Goal: Navigation & Orientation: Find specific page/section

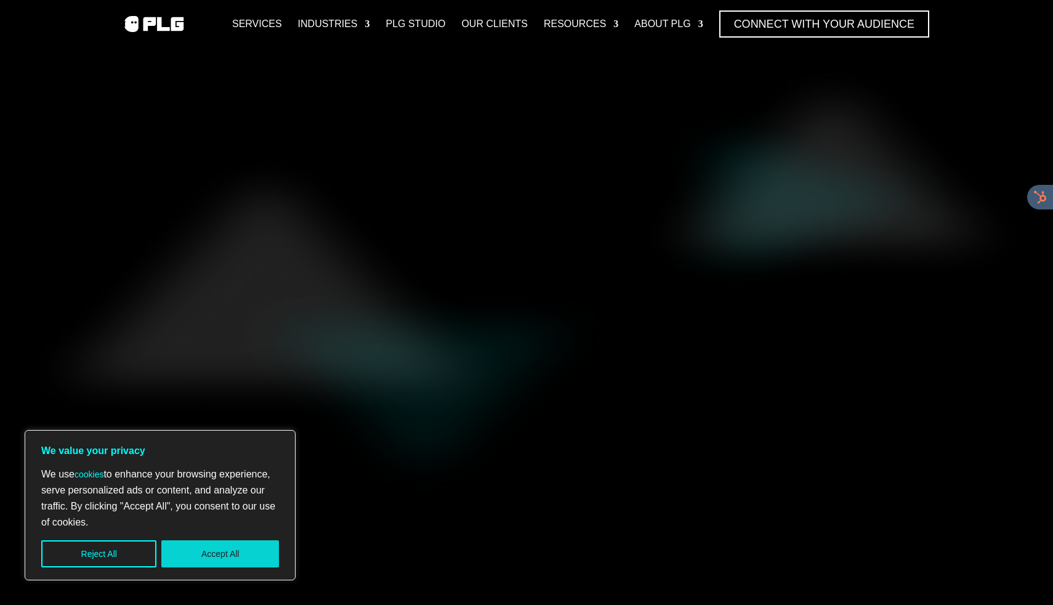
click at [207, 549] on button "Accept All" at bounding box center [220, 553] width 118 height 27
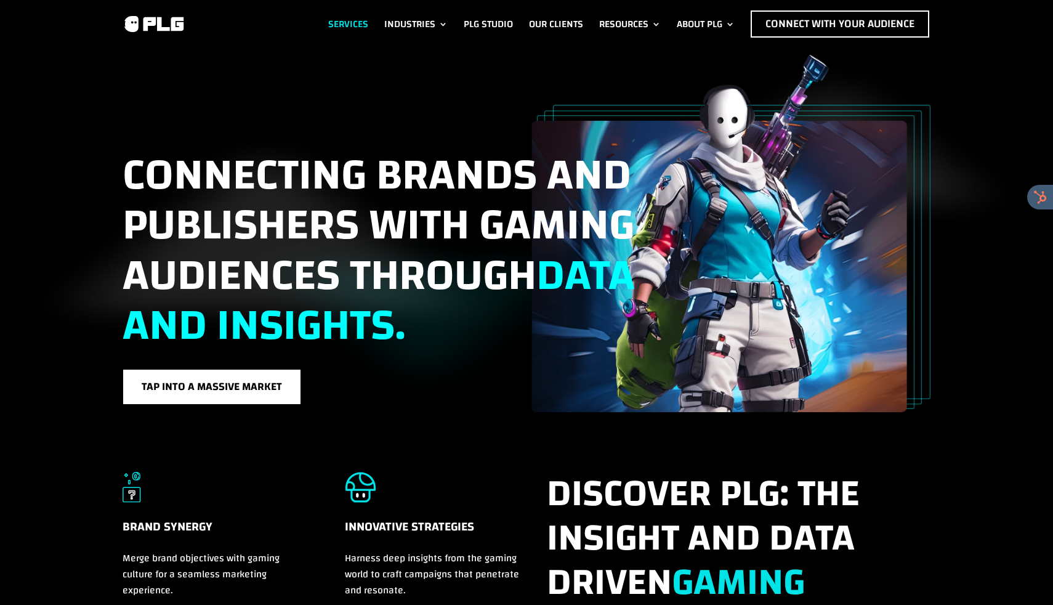
click at [341, 12] on link "Services" at bounding box center [348, 23] width 40 height 27
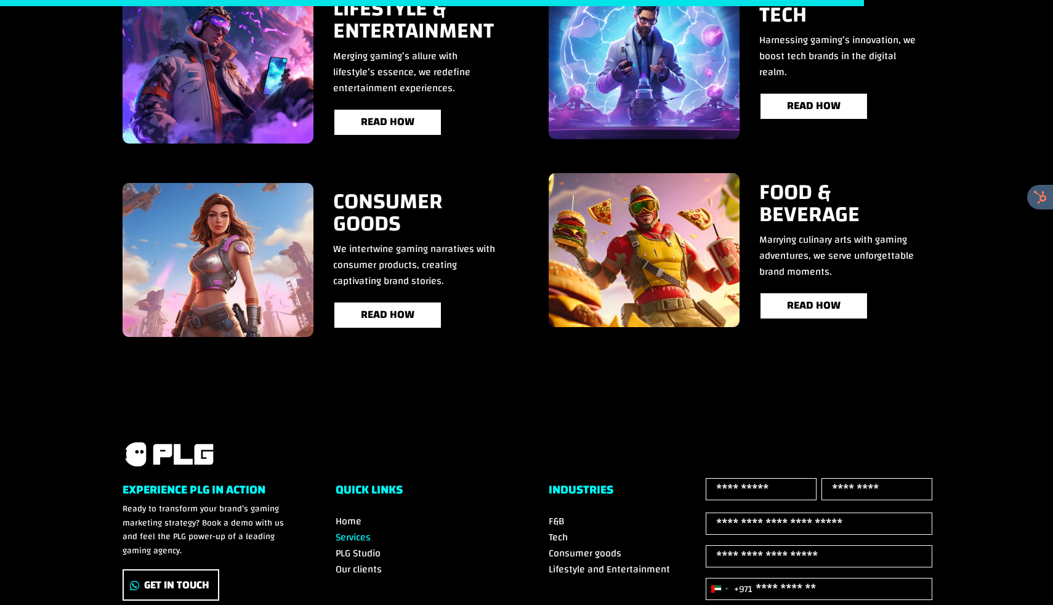
scroll to position [2356, 0]
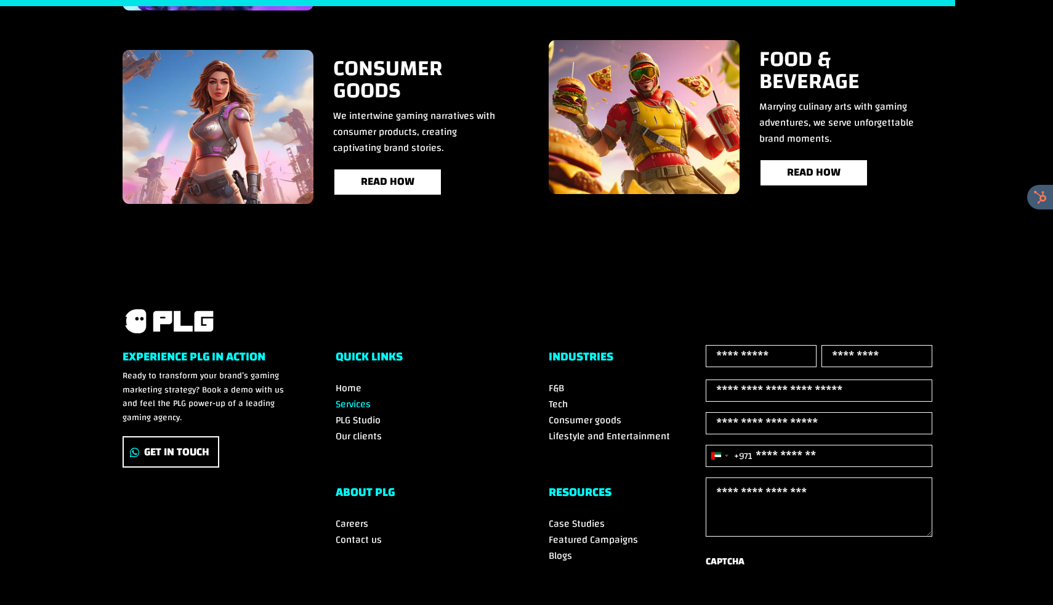
click at [352, 428] on span "Our clients" at bounding box center [359, 436] width 46 height 18
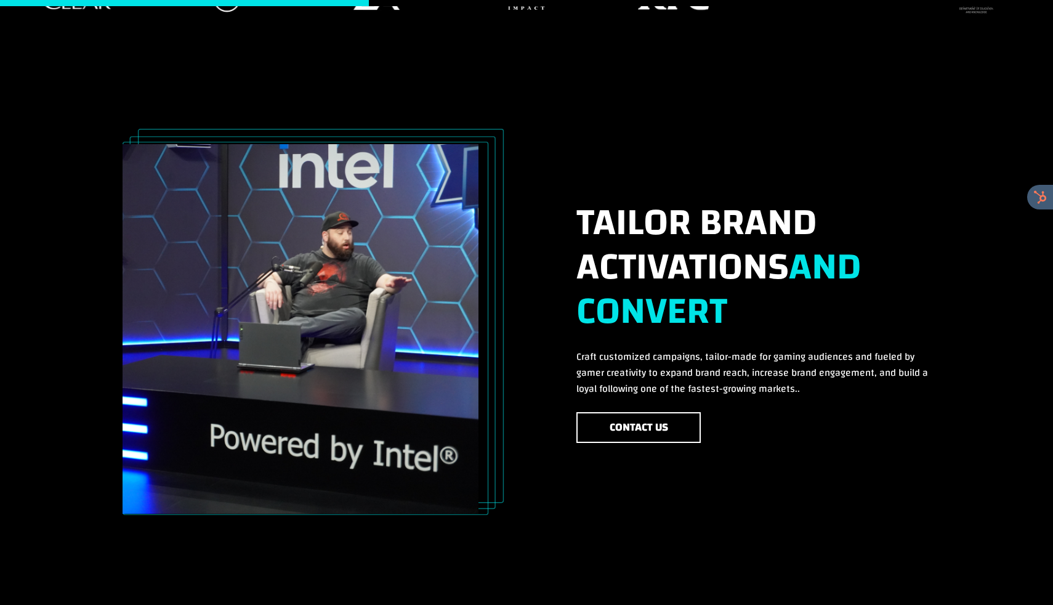
scroll to position [743, 0]
